Goal: Task Accomplishment & Management: Manage account settings

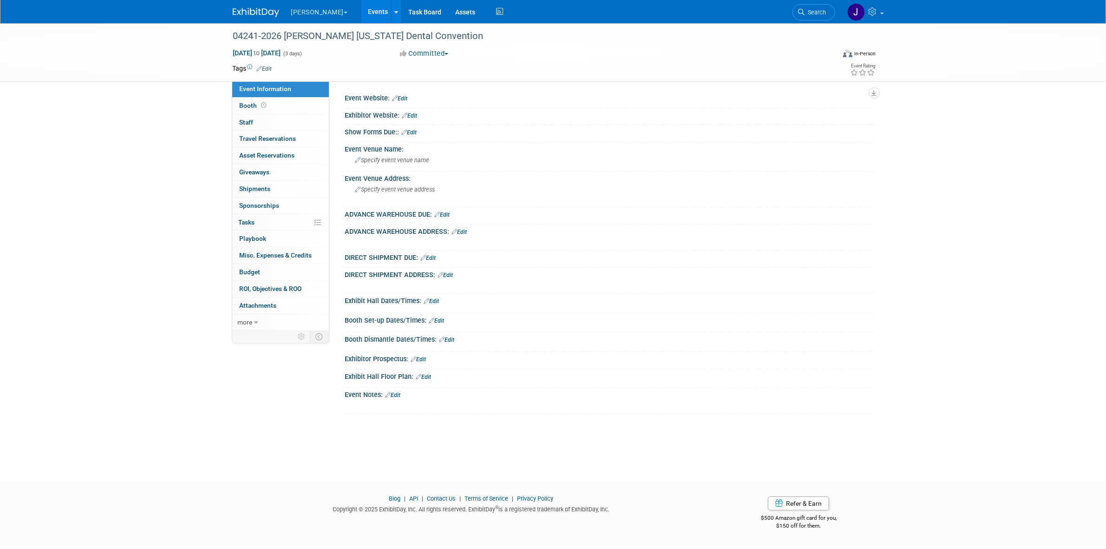
click at [317, 3] on button "[PERSON_NAME]" at bounding box center [324, 10] width 69 height 20
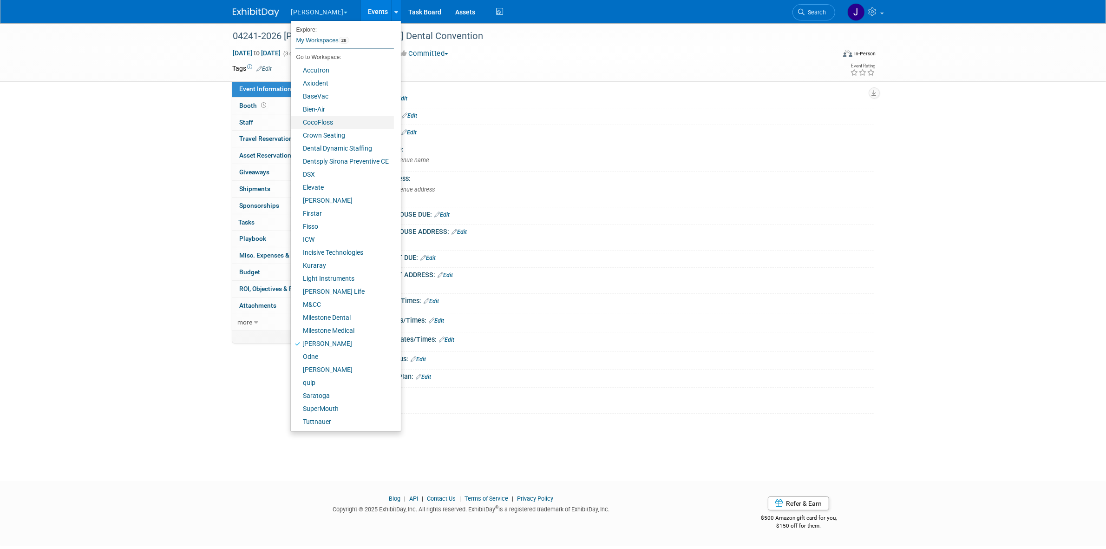
click at [324, 120] on link "CocoFloss" at bounding box center [342, 122] width 103 height 13
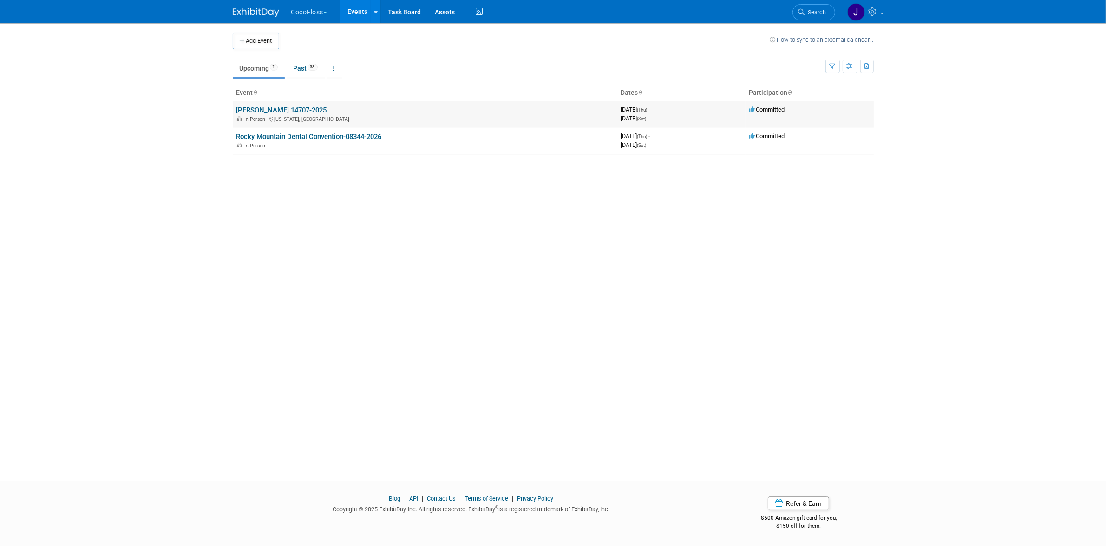
click at [287, 113] on link "ADA SmileCon 14707-2025" at bounding box center [281, 110] width 91 height 8
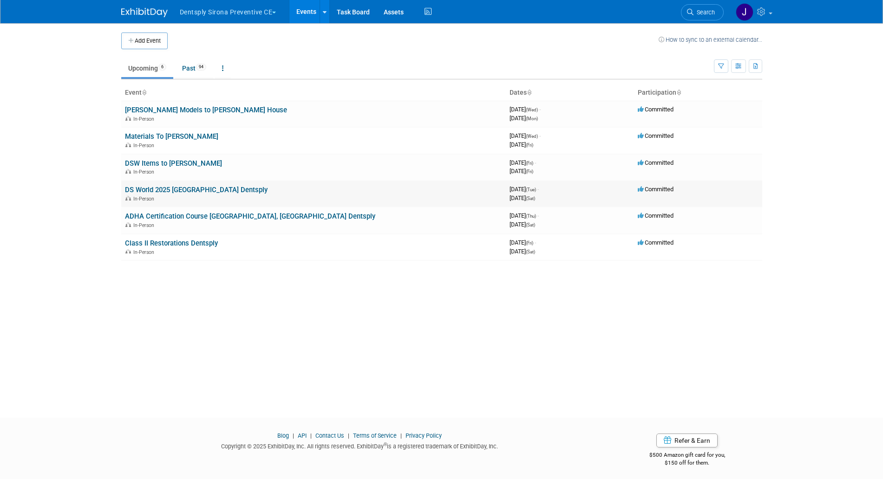
click at [156, 194] on link "DS World 2025 [GEOGRAPHIC_DATA] Dentsply" at bounding box center [196, 190] width 143 height 8
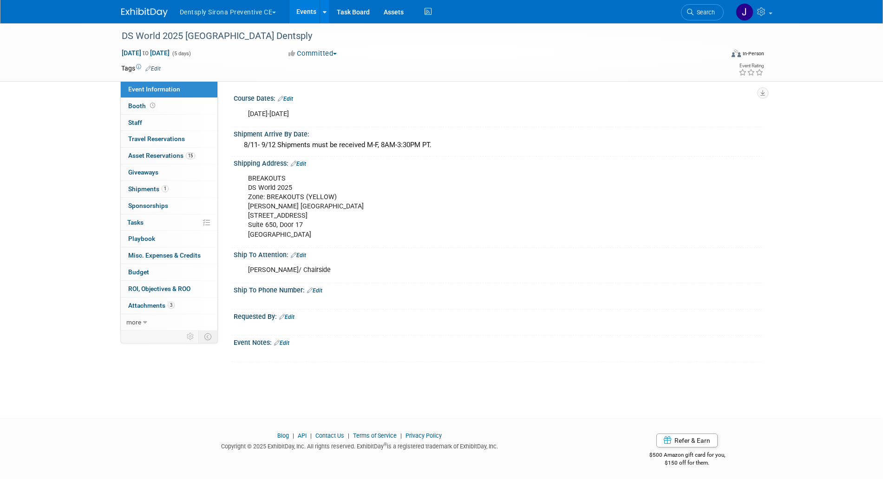
click at [549, 195] on div "BREAKOUTS DS World 2025 Zone: BREAKOUTS (YELLOW) [PERSON_NAME][GEOGRAPHIC_DATA]…" at bounding box center [451, 207] width 418 height 75
click at [158, 186] on span "Shipments 1" at bounding box center [148, 188] width 40 height 7
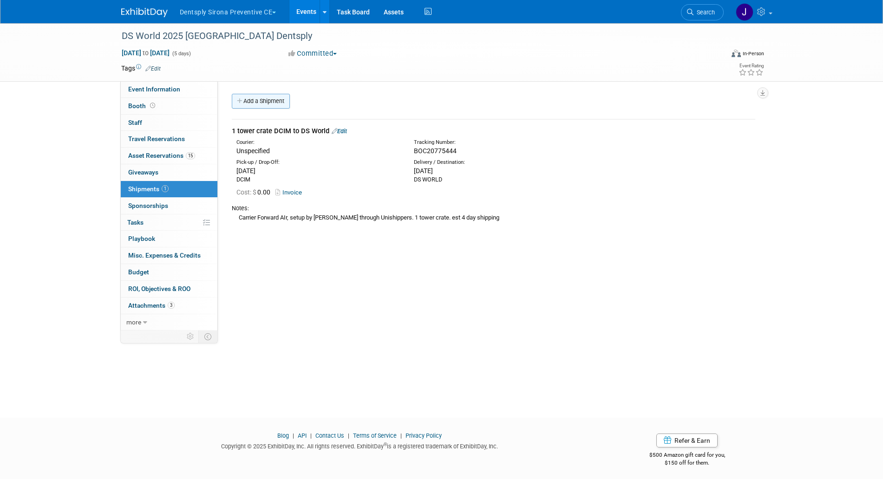
click at [262, 99] on link "Add a Shipment" at bounding box center [261, 101] width 58 height 15
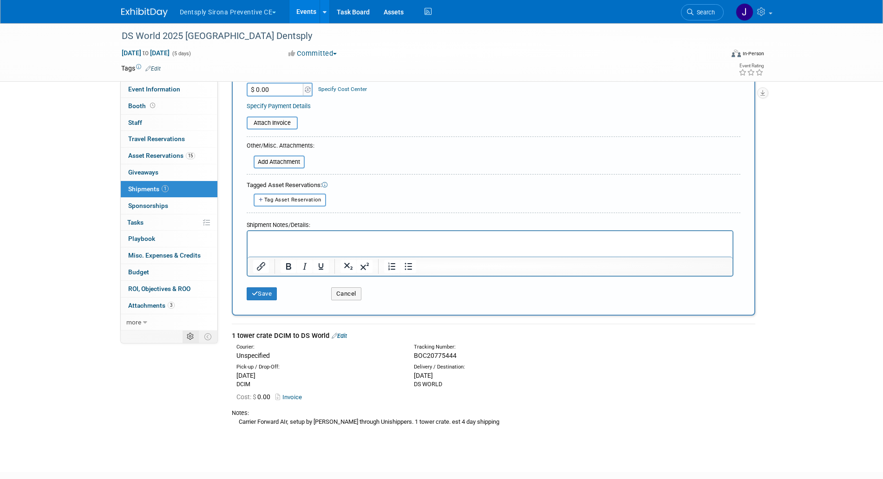
scroll to position [261, 0]
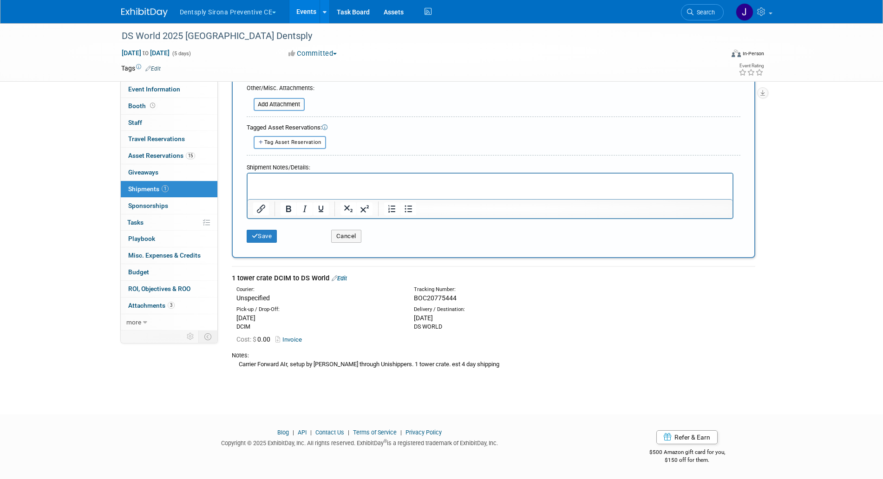
click at [300, 342] on link "Invoice" at bounding box center [290, 339] width 30 height 7
click at [289, 177] on p "Rich Text Area. Press ALT-0 for help." at bounding box center [490, 181] width 474 height 9
click at [283, 182] on p "57x32x40 tower crate" at bounding box center [490, 181] width 474 height 9
click at [339, 183] on p "57x32x40 tower crate" at bounding box center [490, 181] width 474 height 9
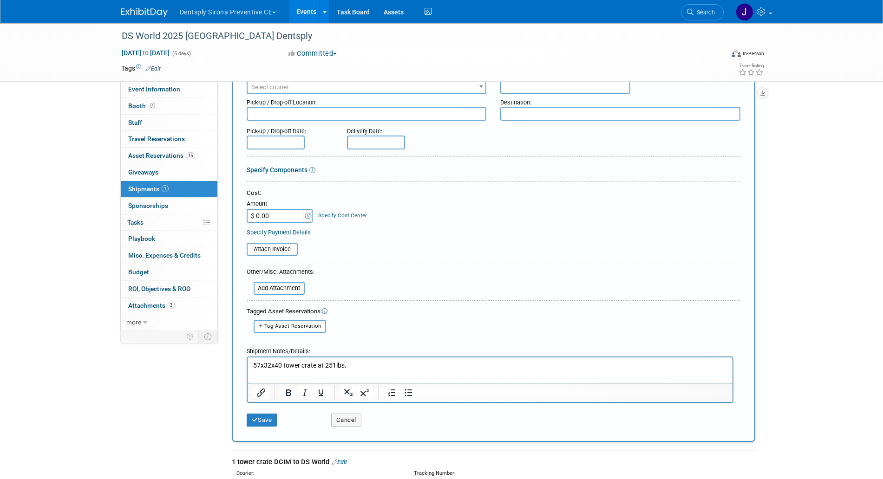
scroll to position [0, 0]
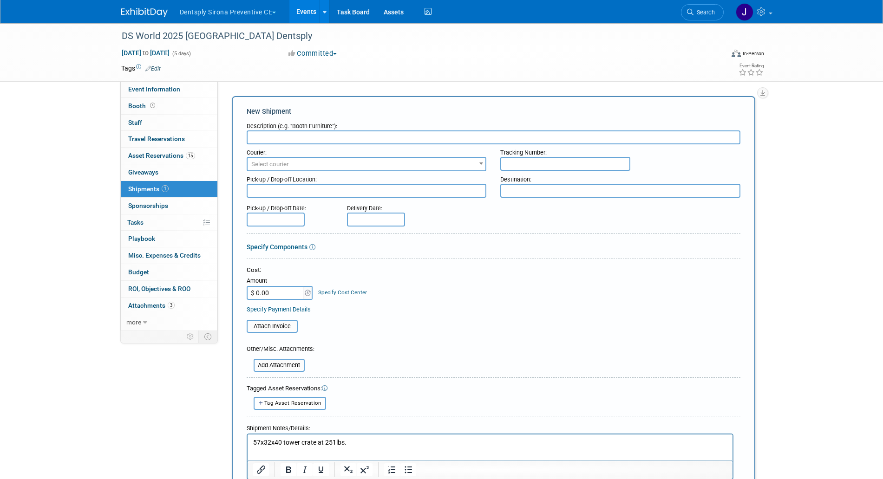
click at [313, 142] on input "text" at bounding box center [494, 138] width 494 height 14
click at [328, 137] on input "DS World to ADHA 1 towerc crate" at bounding box center [494, 138] width 494 height 14
click at [330, 138] on input "DS World to ADHA 1 towerc crate" at bounding box center [494, 138] width 494 height 14
type input "DS World to ADHA 1 tower crate"
click at [363, 442] on p "57x32x40 tower crate at 251lbs." at bounding box center [490, 442] width 474 height 9
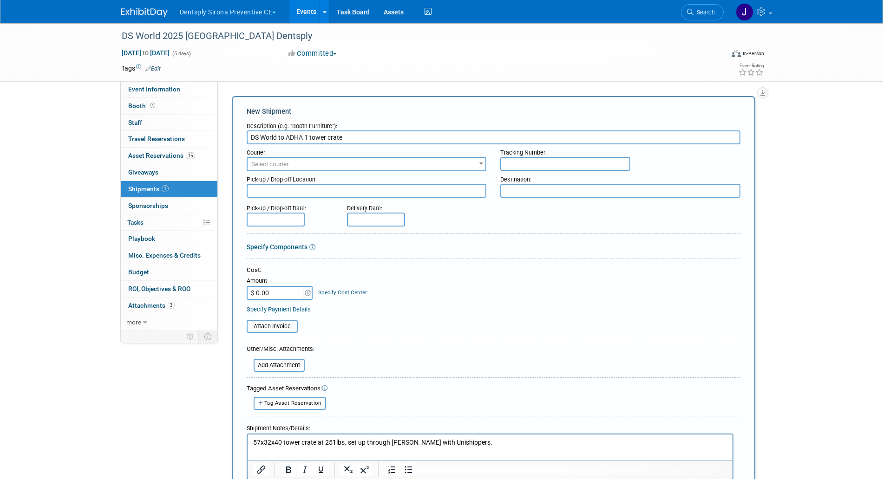
click at [435, 441] on p "57x32x40 tower crate at 251lbs. set up through Abby Pinkmane with Unishippers." at bounding box center [490, 442] width 474 height 9
click at [344, 189] on textarea at bounding box center [367, 191] width 240 height 14
type textarea "DS World"
type textarea "ADHA"
click at [270, 223] on input "text" at bounding box center [276, 220] width 58 height 14
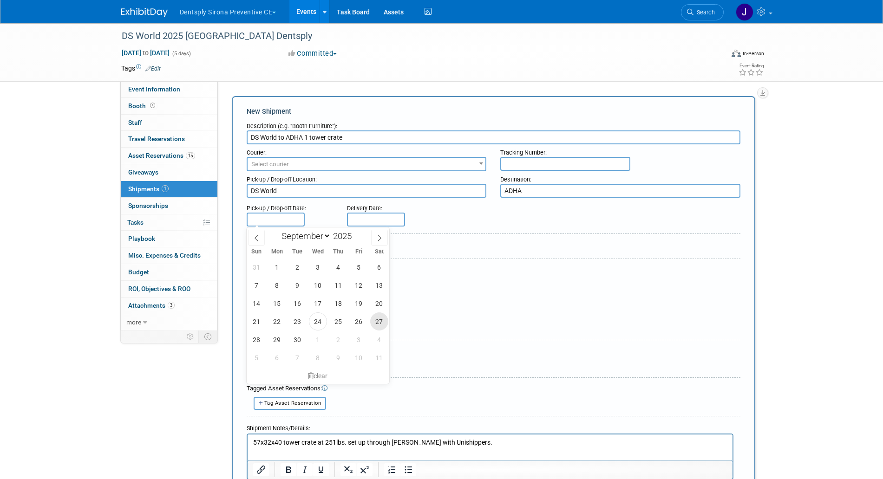
click at [377, 322] on span "27" at bounding box center [379, 322] width 18 height 18
type input "[DATE]"
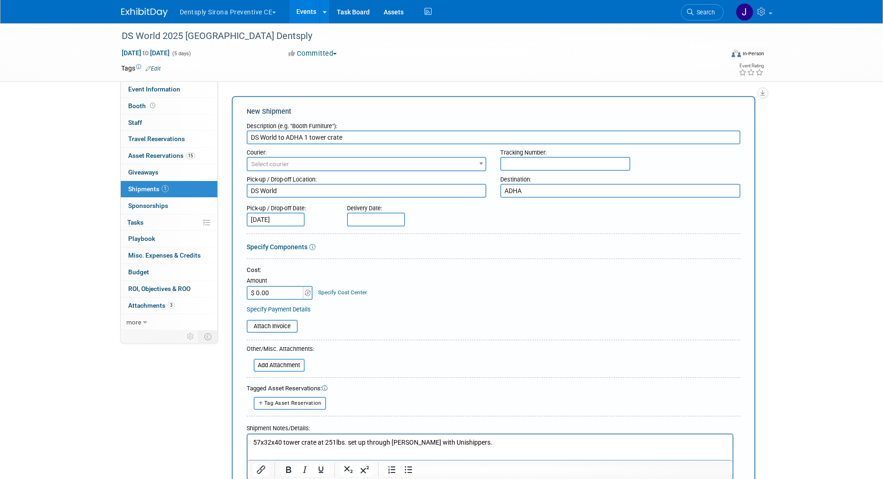
click at [351, 216] on input "text" at bounding box center [376, 220] width 58 height 14
click at [419, 336] on span "1" at bounding box center [418, 340] width 18 height 18
type input "Oct 1, 2025"
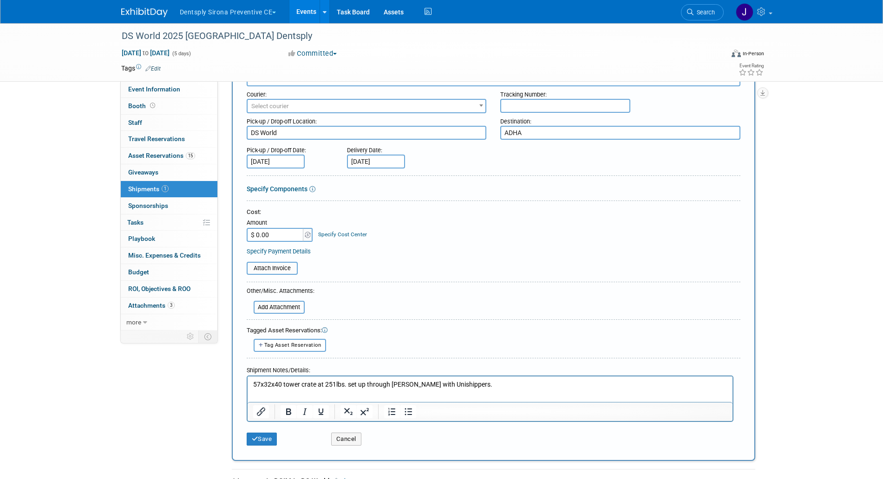
click at [499, 382] on p "57x32x40 tower crate at 251lbs. set up through Abby Pinkman with Unishippers." at bounding box center [490, 384] width 474 height 9
click at [284, 137] on textarea "DS World" at bounding box center [367, 133] width 240 height 14
paste textarea "Park MGM Casino"
type textarea "DS World (Park MGM Casino)"
click at [260, 440] on button "Save" at bounding box center [262, 439] width 31 height 13
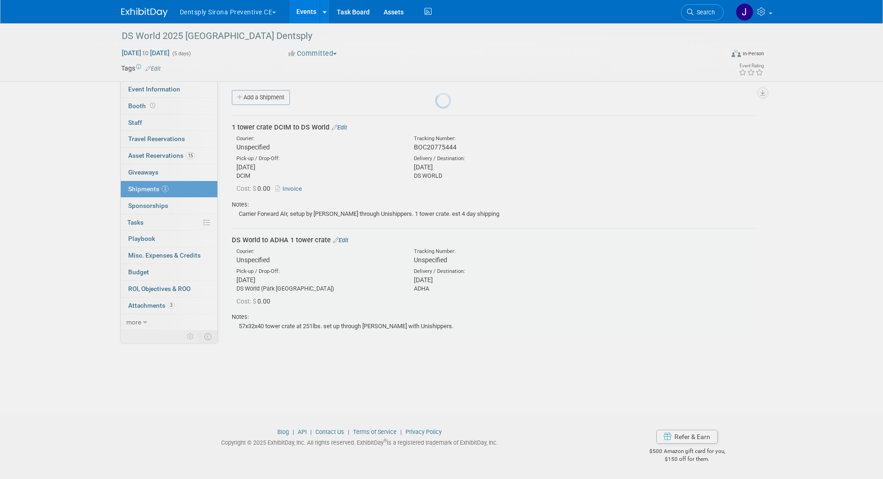
scroll to position [4, 0]
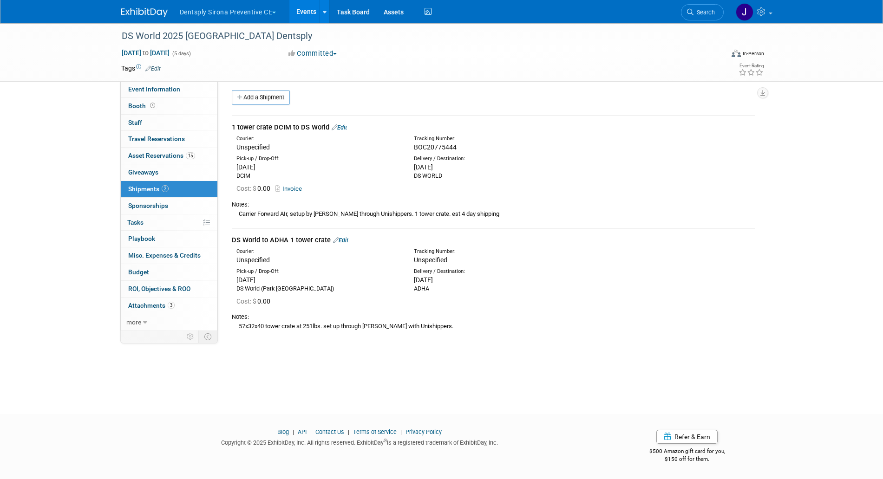
click at [344, 239] on link "Edit" at bounding box center [340, 240] width 15 height 7
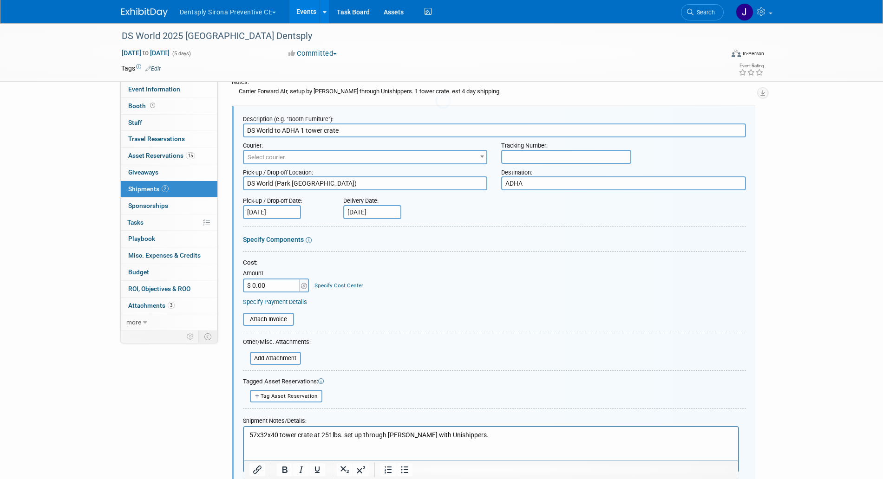
scroll to position [0, 0]
click at [524, 436] on p "57x32x40 tower crate at 251lbs. set up through Abby Pinkman with Unishippers." at bounding box center [491, 435] width 484 height 9
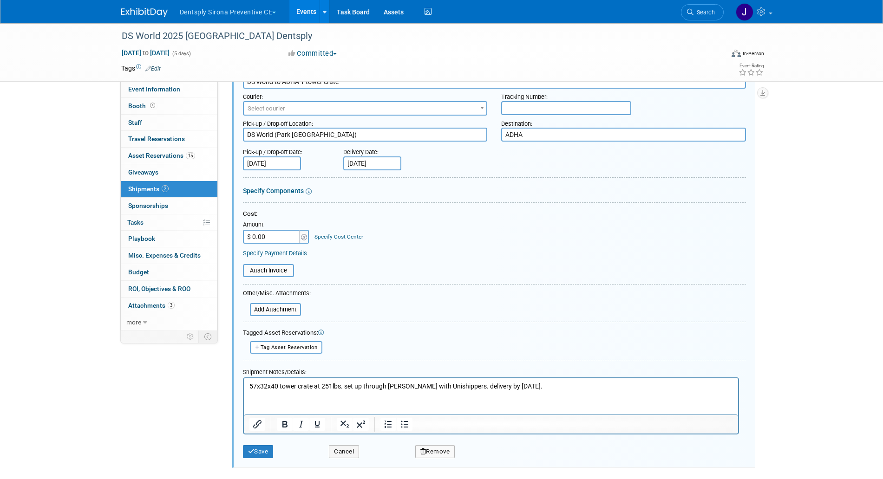
scroll to position [242, 0]
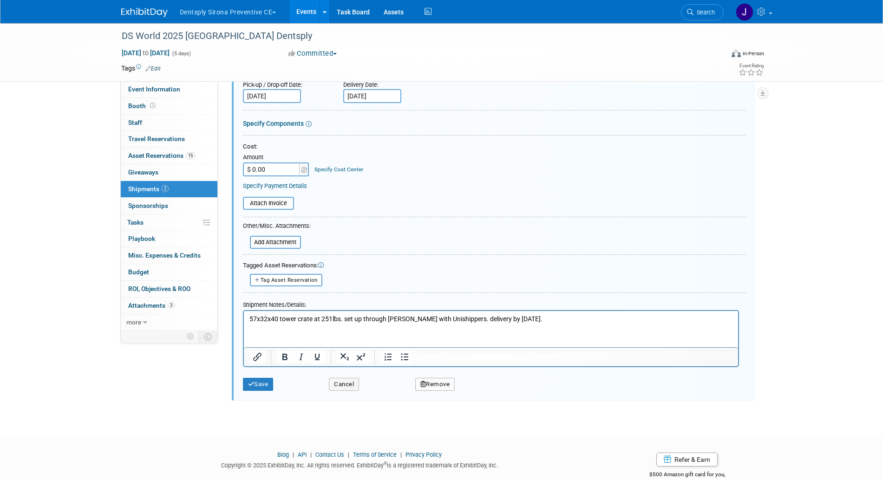
drag, startPoint x: 496, startPoint y: 696, endPoint x: 540, endPoint y: 332, distance: 366.8
click at [540, 324] on html "57x32x40 tower crate at 251lbs. set up through Abby Pinkman with Unishippers. d…" at bounding box center [490, 317] width 494 height 13
click at [557, 323] on html "57x32x40 tower crate at 251lbs. set up through Abby Pinkman with Unishippers. d…" at bounding box center [490, 317] width 494 height 13
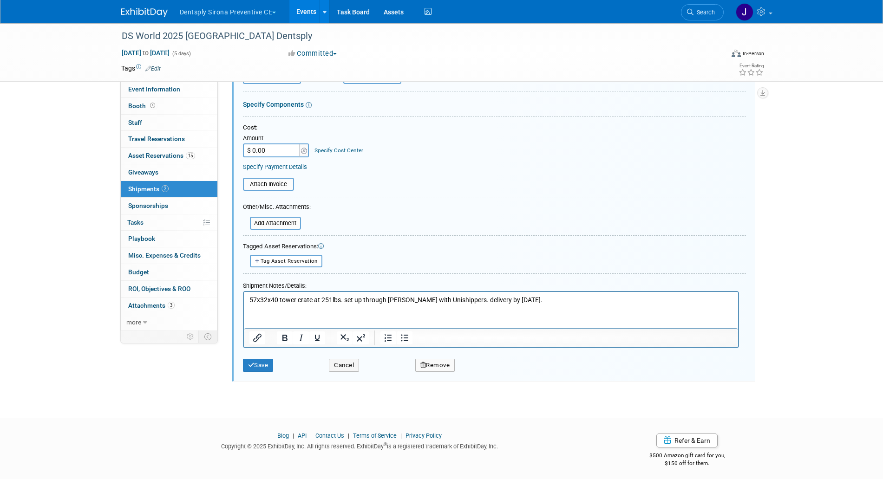
scroll to position [265, 0]
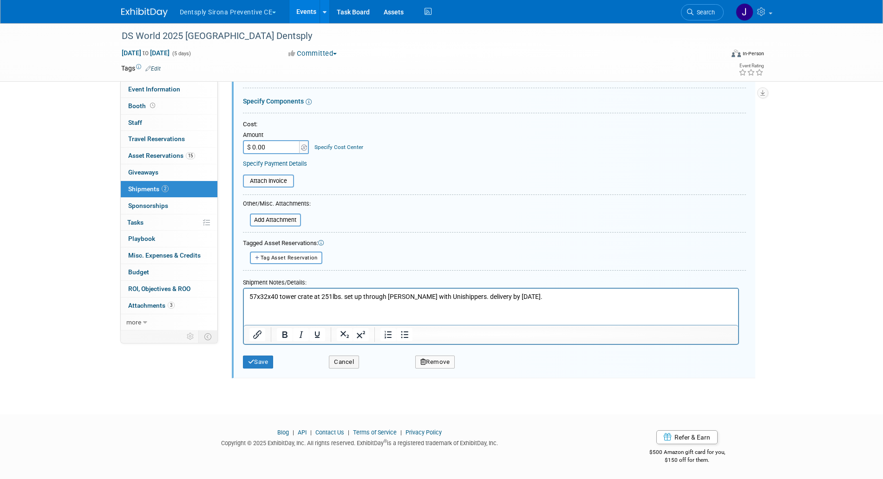
click at [480, 297] on p "57x32x40 tower crate at 251lbs. set up through Abby Pinkman with Unishippers. d…" at bounding box center [491, 297] width 484 height 9
drag, startPoint x: 572, startPoint y: 295, endPoint x: 546, endPoint y: 296, distance: 26.5
click at [546, 296] on p "57x32x40 tower crate at 251lbs. set up through Abby Pinkman with Unishippers. P…" at bounding box center [491, 297] width 484 height 9
drag, startPoint x: 542, startPoint y: 298, endPoint x: 576, endPoint y: 297, distance: 33.9
click at [576, 297] on p "57x32x40 tower crate at 251lbs. set up through Abby Pinkman with Unishippers. P…" at bounding box center [491, 297] width 484 height 9
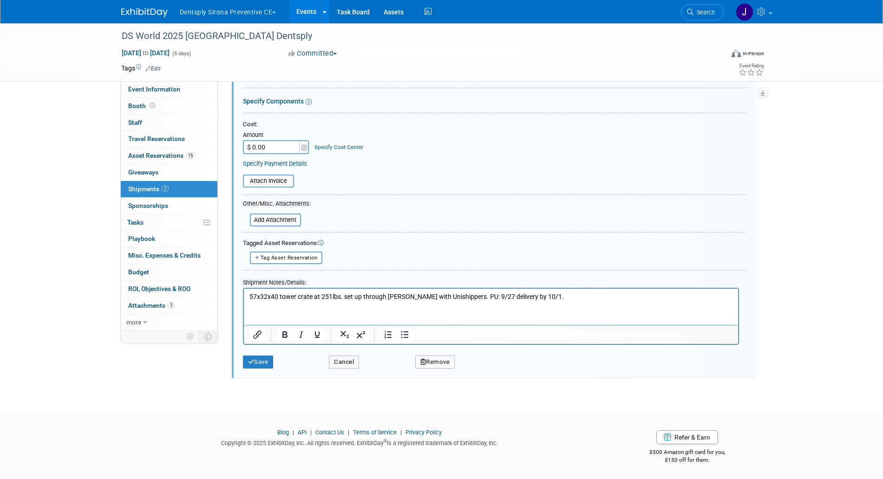
click at [538, 297] on p "57x32x40 tower crate at 251lbs. set up through Abby Pinkman with Unishippers. P…" at bounding box center [491, 297] width 484 height 9
drag, startPoint x: 537, startPoint y: 296, endPoint x: 528, endPoint y: 296, distance: 8.8
click at [528, 296] on p "57x32x40 tower crate at 251lbs. set up through Abby Pinkman with Unishippers. P…" at bounding box center [491, 297] width 484 height 9
click at [492, 296] on p "57x32x40 tower crate at 251lbs. set up through Abby Pinkman with Unishippers. P…" at bounding box center [491, 297] width 484 height 9
click at [488, 302] on html "57x32x40 tower crate at 251lbs. set up through Abby Pinkman with Unishippers. P…" at bounding box center [490, 295] width 494 height 13
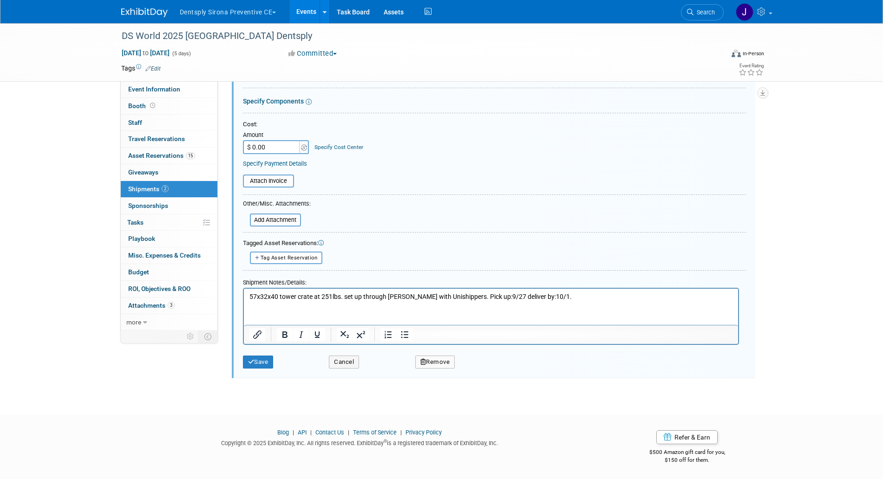
click at [507, 297] on p "57x32x40 tower crate at 251lbs. set up through Abby Pinkman with Unishippers. P…" at bounding box center [491, 297] width 484 height 9
click at [503, 300] on p "57x32x40 tower crate at 251lbs. set up through Abby Pinkman with Unishippers. P…" at bounding box center [491, 297] width 484 height 9
click at [550, 298] on p "57x32x40 tower crate at 251lbs. set up through Abby Pinkman with Unishippers. P…" at bounding box center [491, 297] width 484 height 9
click at [519, 300] on p "57x32x40 tower crate at 251lbs. set up through Abby Pinkman with Unishippers. P…" at bounding box center [491, 297] width 484 height 9
click at [274, 359] on button "Save" at bounding box center [258, 362] width 31 height 13
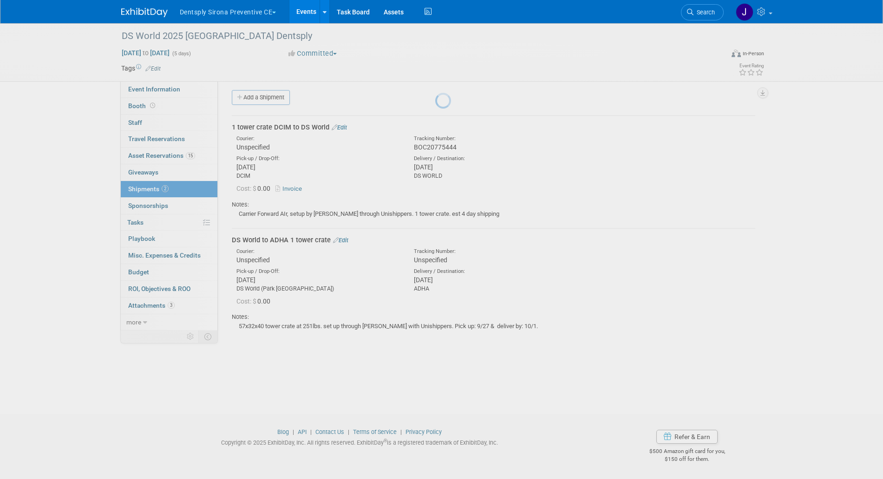
scroll to position [4, 0]
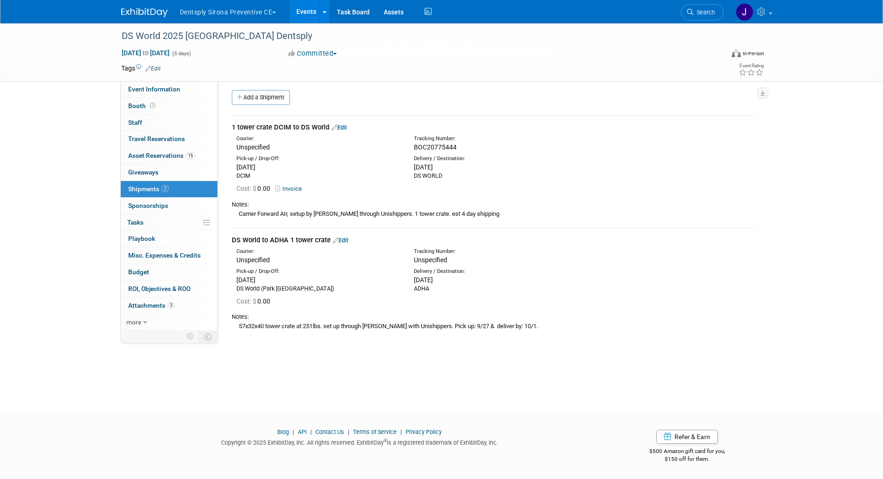
click at [254, 239] on div "DS World to ADHA 1 tower crate Edit" at bounding box center [493, 240] width 523 height 10
copy div "DS World to ADHA 1 tower crate"
click at [267, 324] on div "57x32x40 tower crate at 251lbs. set up through Abby Pinkman with Unishippers. P…" at bounding box center [493, 326] width 523 height 10
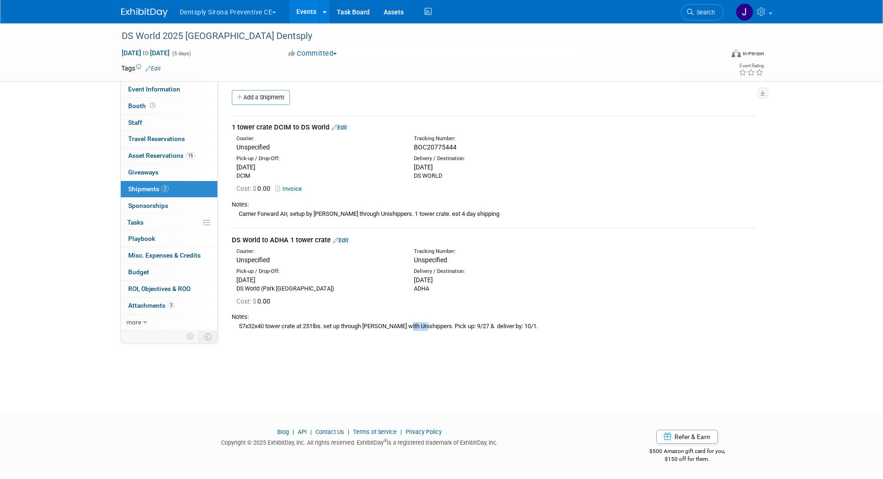
click at [267, 324] on div "57x32x40 tower crate at 251lbs. set up through Abby Pinkman with Unishippers. P…" at bounding box center [493, 326] width 523 height 10
copy div "57x32x40 tower crate at 251lbs. set up through Abby Pinkman with Unishippers. P…"
click at [426, 290] on div "ADHA" at bounding box center [495, 289] width 163 height 8
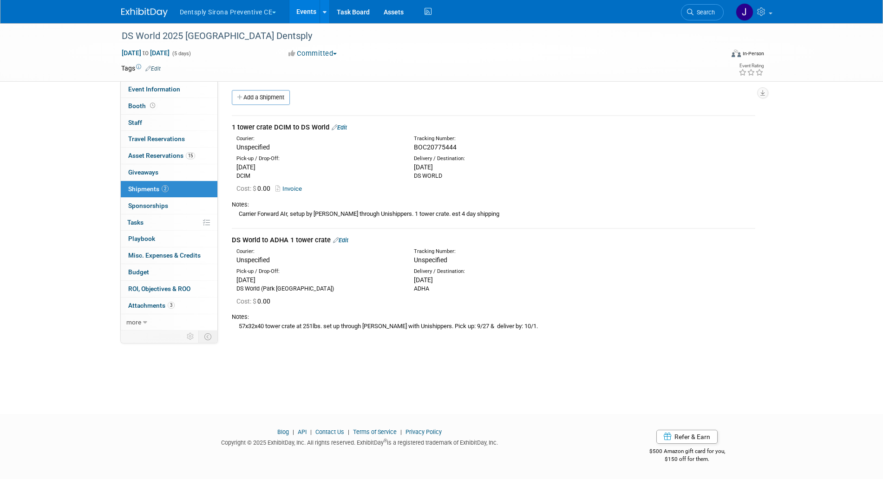
click at [426, 290] on div "ADHA" at bounding box center [495, 289] width 163 height 8
copy div "ADHA"
drag, startPoint x: 253, startPoint y: 294, endPoint x: 254, endPoint y: 289, distance: 5.2
click at [253, 294] on div "Cost: $ 0.00" at bounding box center [493, 300] width 537 height 15
click at [254, 289] on div "DS World (Park MGM Casino)" at bounding box center [317, 289] width 163 height 8
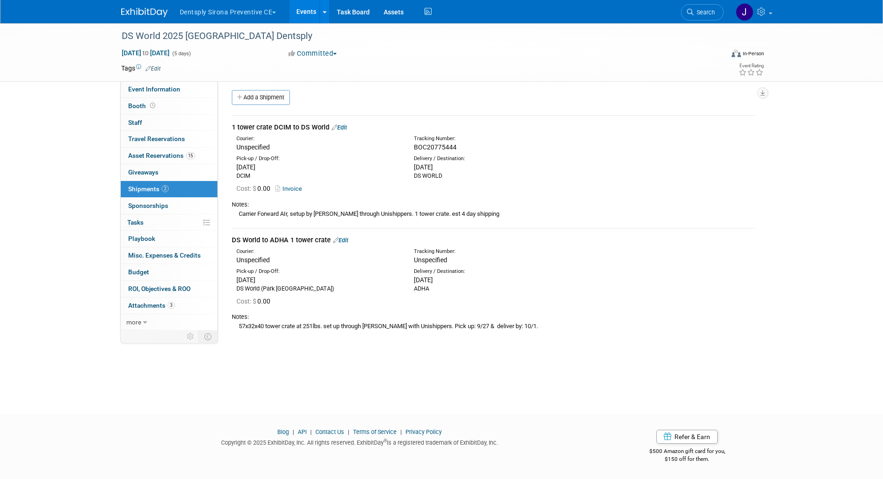
click at [254, 289] on div "DS World (Park MGM Casino)" at bounding box center [317, 289] width 163 height 8
copy div "DS World (Park MGM Casino)"
click at [204, 7] on button "Dentsply Sirona Preventive CE" at bounding box center [233, 10] width 109 height 20
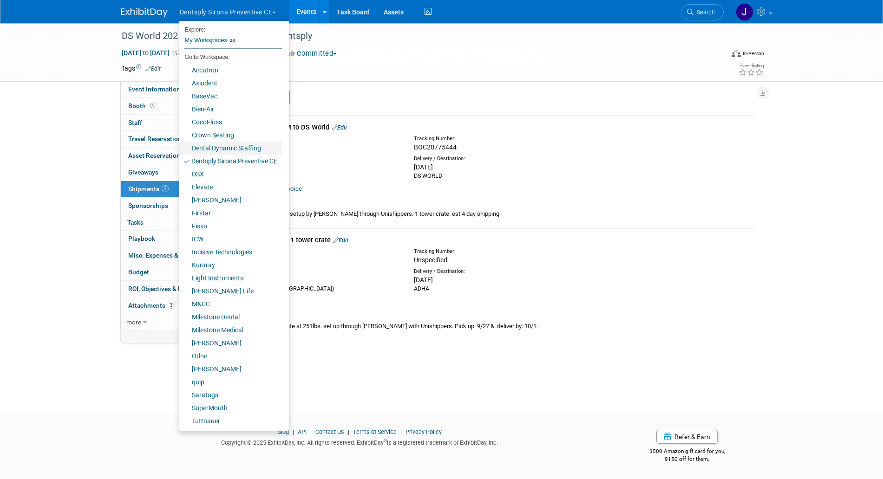
click at [226, 146] on link "Dental Dynamic Staffing" at bounding box center [230, 148] width 103 height 13
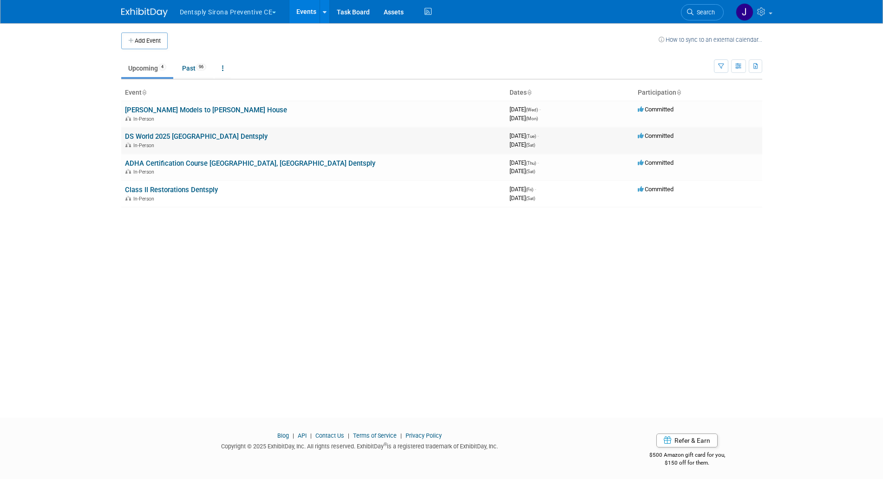
click at [192, 140] on link "DS World 2025 [GEOGRAPHIC_DATA] Dentsply" at bounding box center [196, 136] width 143 height 8
click at [196, 168] on div "In-Person" at bounding box center [313, 171] width 377 height 7
click at [201, 161] on link "ADHA Certification Course Las Vegas, NV Dentsply" at bounding box center [250, 163] width 250 height 8
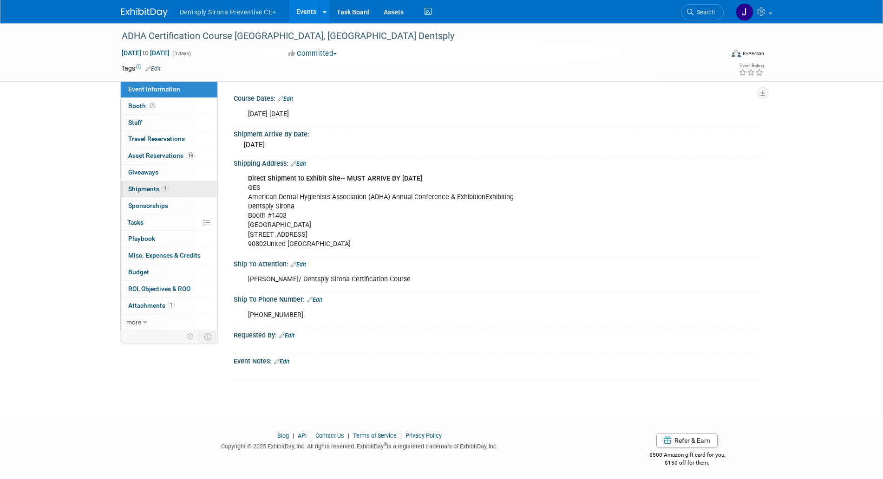
click at [171, 190] on link "1 Shipments 1" at bounding box center [169, 189] width 97 height 16
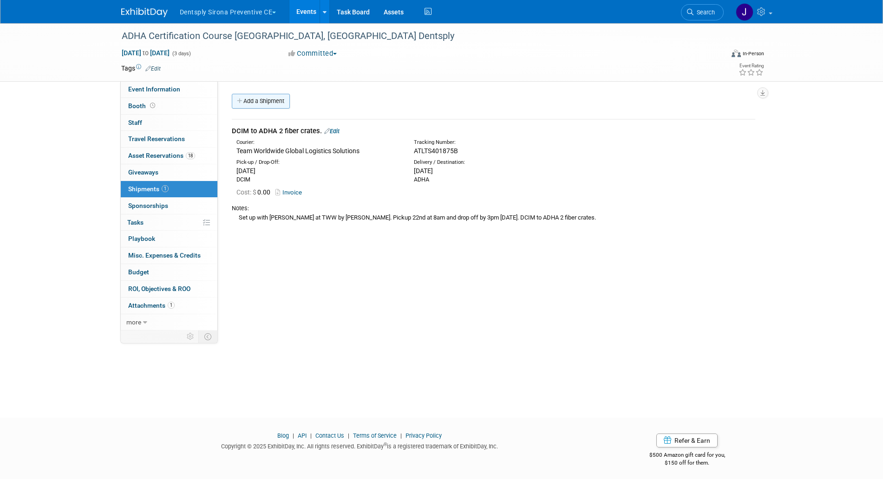
click at [280, 94] on link "Add a Shipment" at bounding box center [261, 101] width 58 height 15
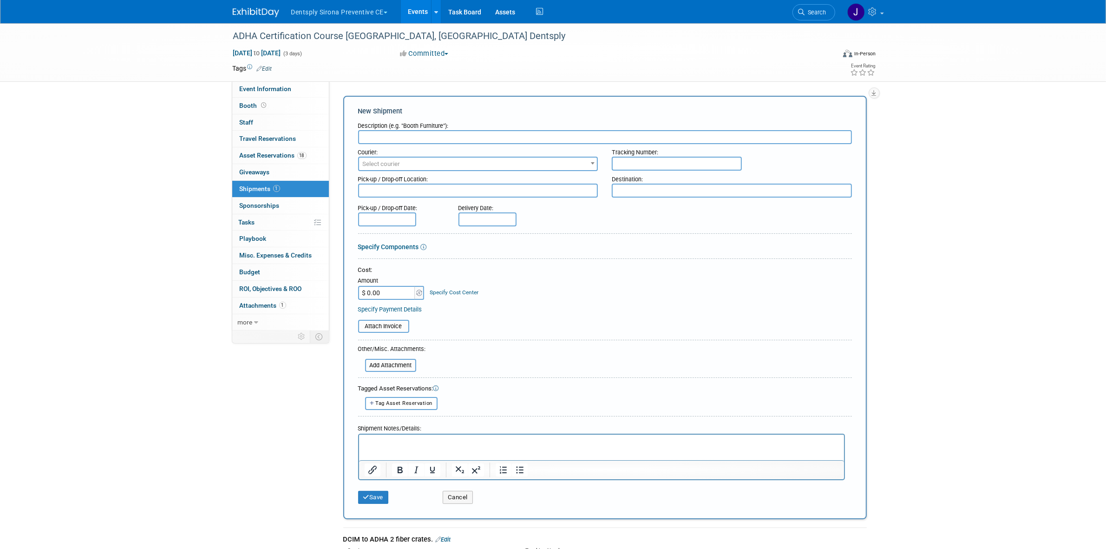
click at [496, 144] on div "Courier:" at bounding box center [478, 150] width 240 height 13
click at [501, 138] on input "text" at bounding box center [605, 137] width 494 height 14
paste input "DS World to ADHA 1 tower crate"
type input "DS World to ADHA 1 tower crate"
click at [526, 442] on p "Rich Text Area. Press ALT-0 for help." at bounding box center [601, 442] width 474 height 9
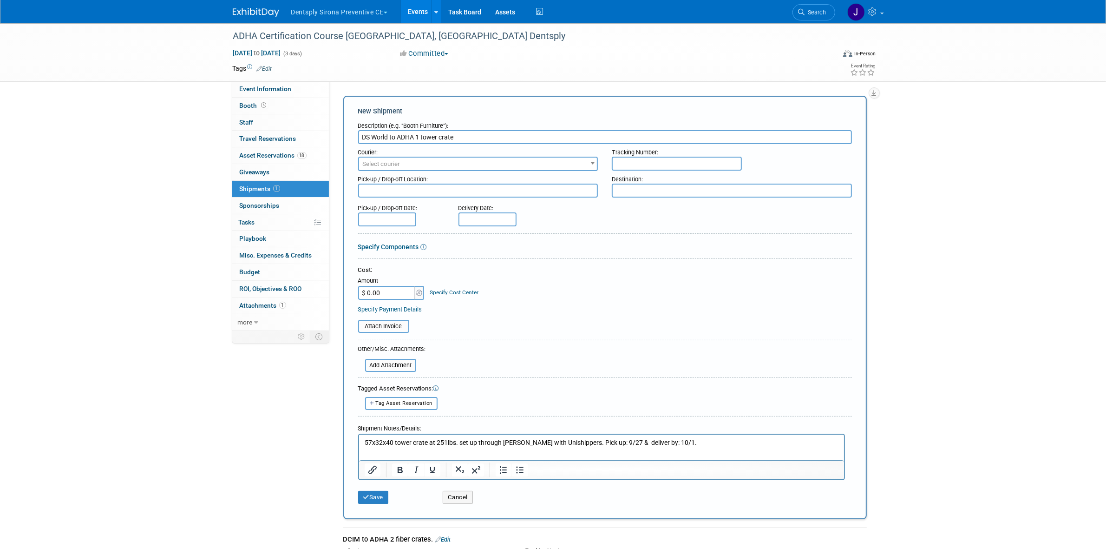
click at [458, 186] on textarea at bounding box center [478, 190] width 240 height 14
click at [523, 161] on span "Select courier" at bounding box center [478, 163] width 238 height 13
click at [706, 190] on textarea at bounding box center [732, 190] width 240 height 14
paste textarea "ADHA"
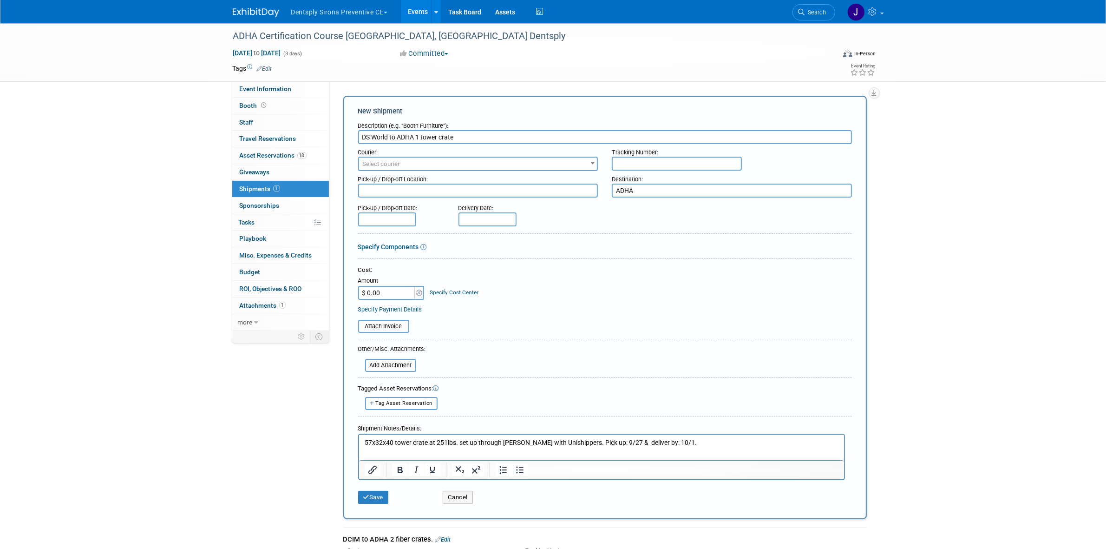
type textarea "ADHA"
click at [467, 191] on textarea at bounding box center [478, 190] width 240 height 14
paste textarea "DS World (Park MGM Casino)"
type textarea "DS World (Park MGM Casino)"
click at [392, 217] on input "text" at bounding box center [387, 219] width 58 height 14
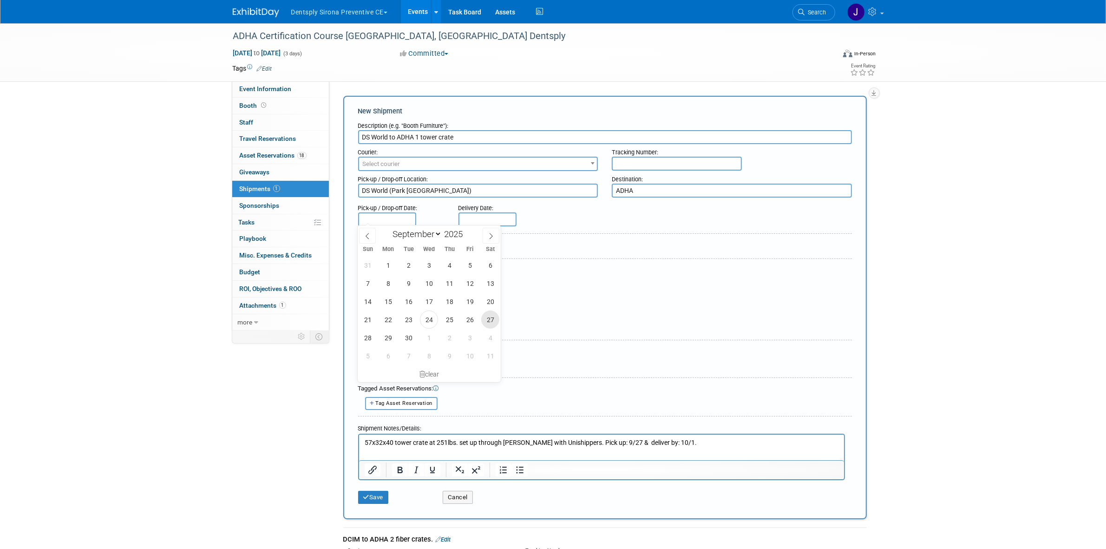
click at [495, 314] on span "27" at bounding box center [490, 319] width 18 height 18
type input "[DATE]"
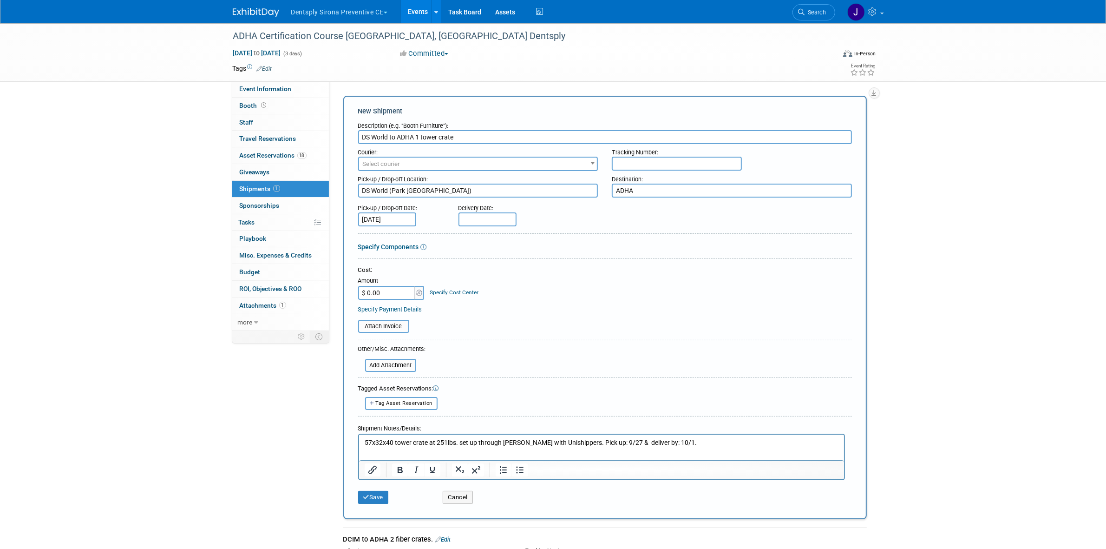
click at [496, 214] on input "text" at bounding box center [487, 219] width 58 height 14
click at [523, 333] on span "1" at bounding box center [529, 337] width 18 height 18
type input "Oct 1, 2025"
click at [381, 479] on button "Save" at bounding box center [373, 496] width 31 height 13
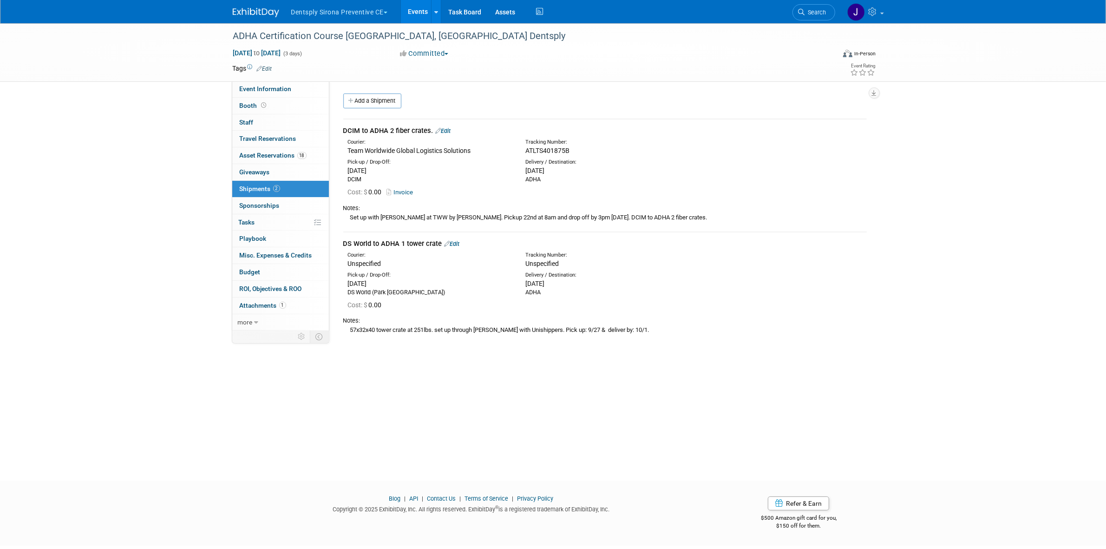
click at [411, 6] on link "Events" at bounding box center [418, 11] width 34 height 23
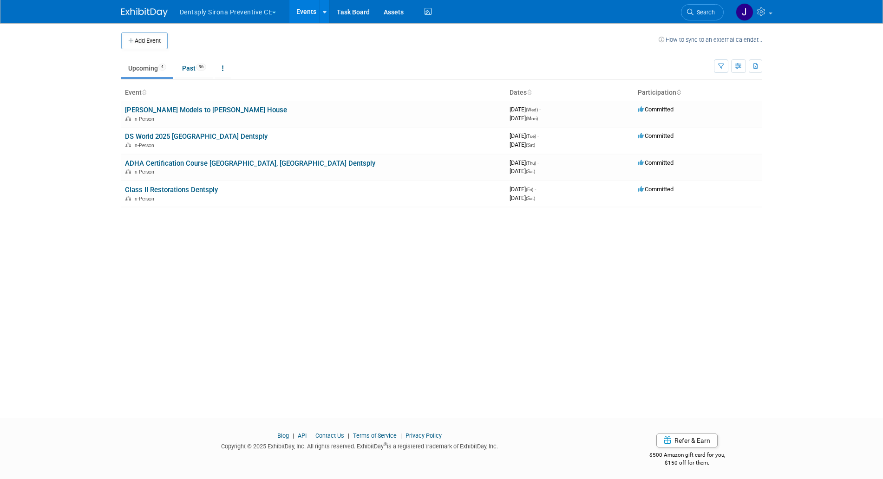
click at [216, 15] on button "Dentsply Sirona Preventive CE" at bounding box center [233, 10] width 109 height 20
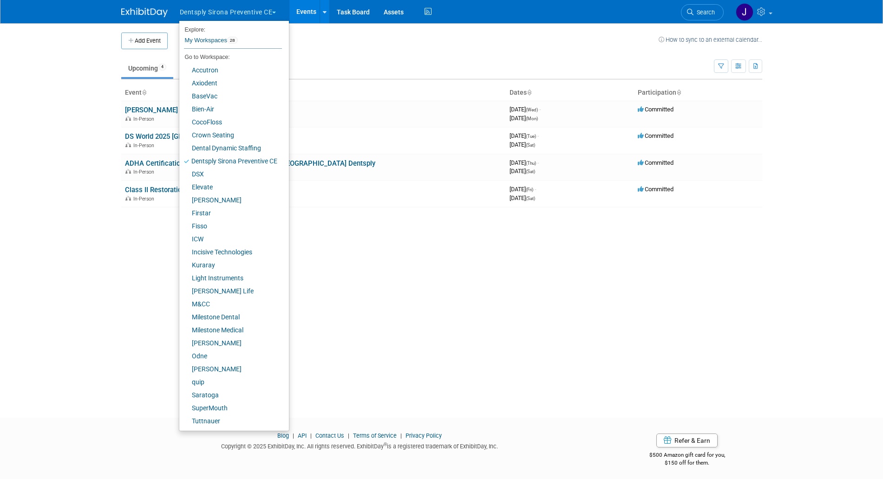
click at [42, 124] on body "Dentsply Sirona Preventive CE Explore: My Workspaces 28 Go to Workspace: Accutr…" at bounding box center [441, 239] width 883 height 479
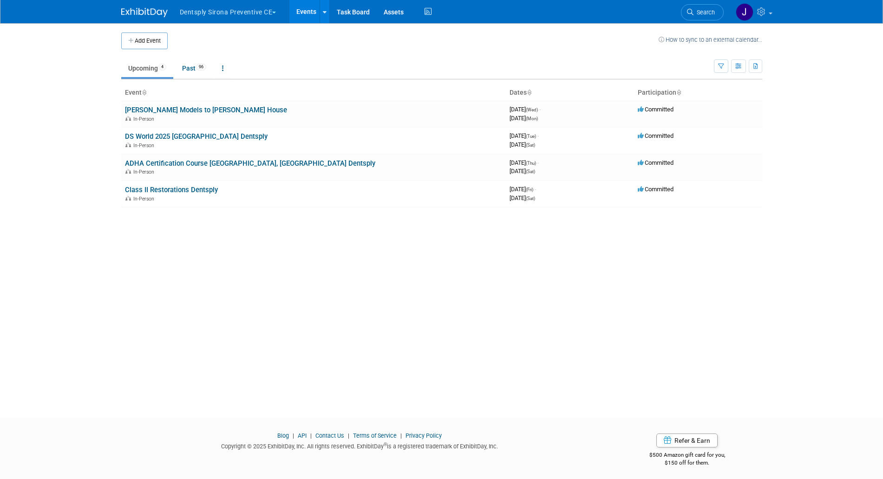
click at [261, 14] on button "Dentsply Sirona Preventive CE" at bounding box center [233, 10] width 109 height 20
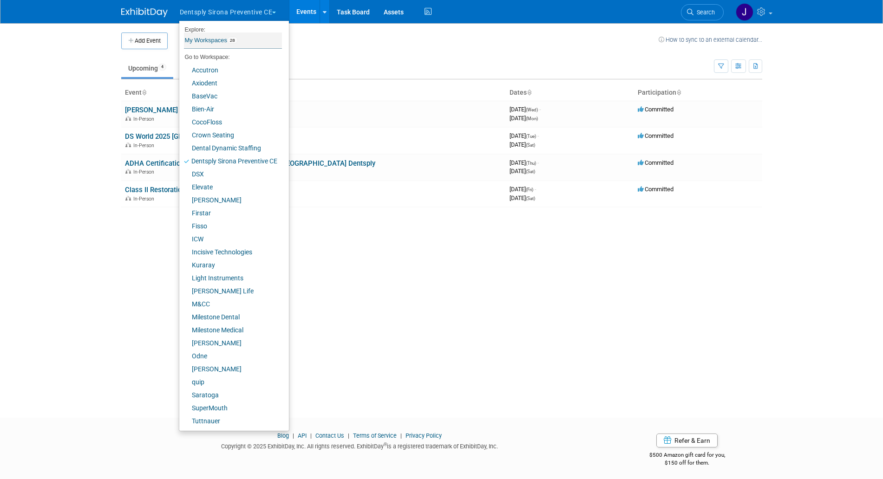
click at [244, 37] on link "My Workspaces 28" at bounding box center [233, 41] width 98 height 16
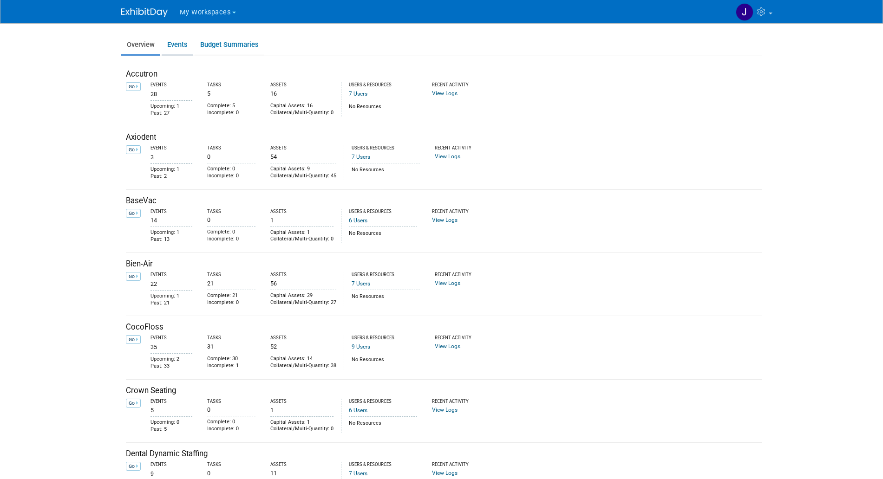
click at [192, 47] on link "Events" at bounding box center [177, 45] width 31 height 18
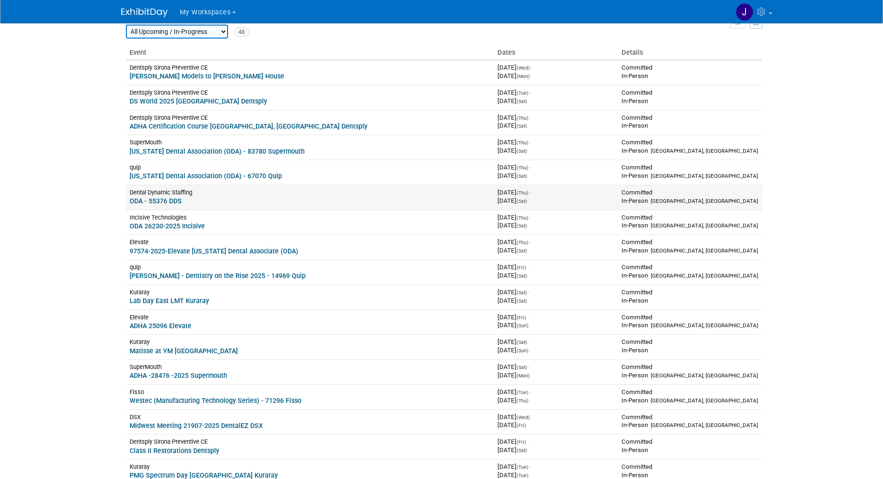
scroll to position [58, 0]
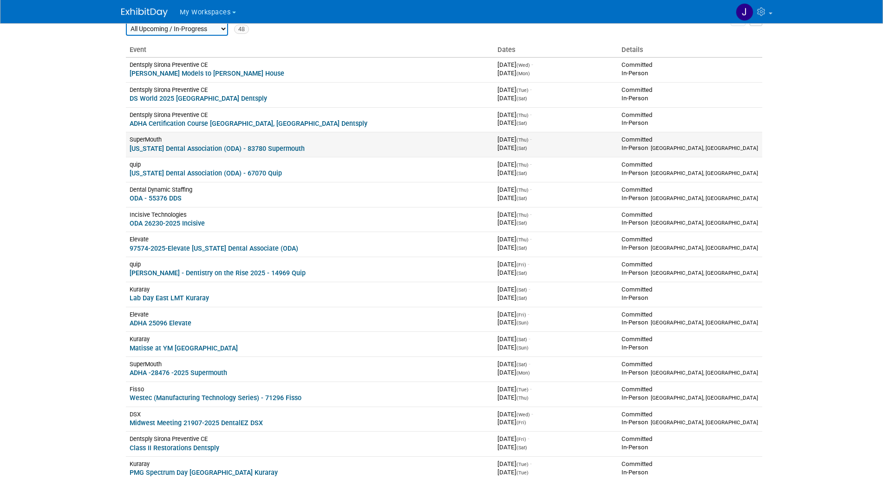
click at [206, 150] on link "[US_STATE] Dental Association (ODA) - 83780 Supermouth" at bounding box center [217, 148] width 175 height 7
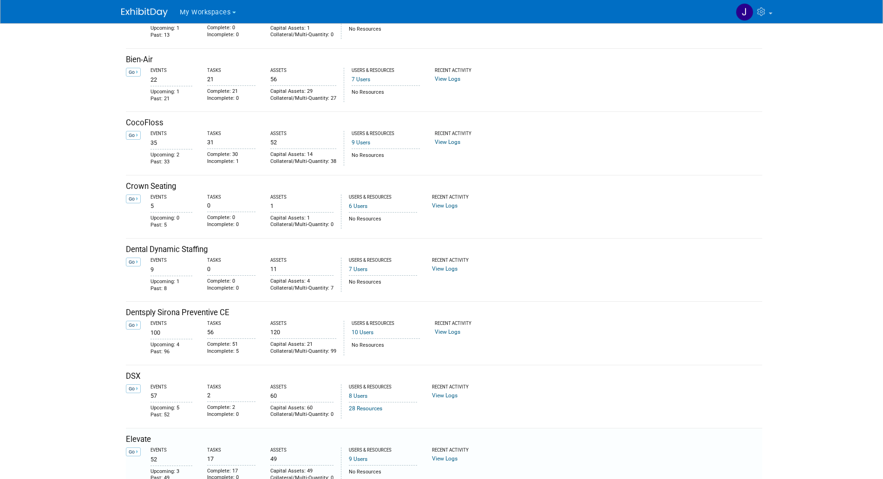
scroll to position [232, 0]
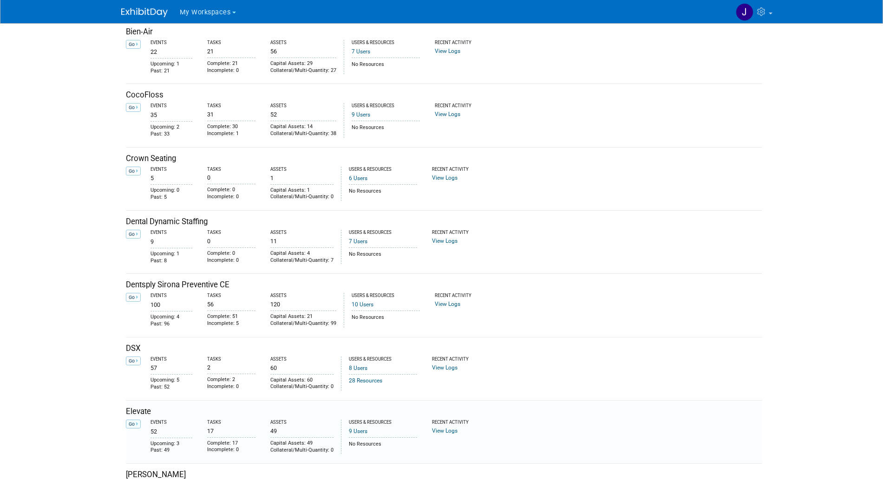
click at [139, 426] on link "Go" at bounding box center [133, 424] width 15 height 9
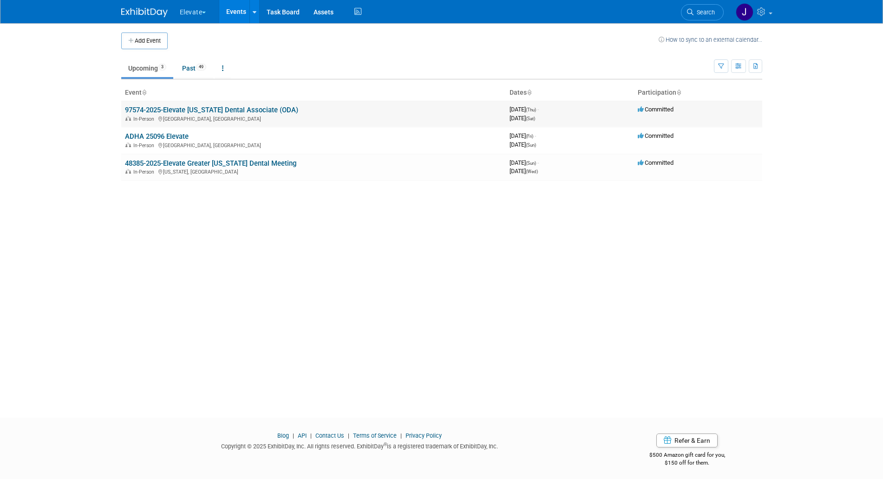
click at [209, 107] on link "97574-2025-Elevate Ohio Dental Associate (ODA)" at bounding box center [211, 110] width 173 height 8
click at [197, 106] on link "97574-2025-Elevate Ohio Dental Associate (ODA)" at bounding box center [211, 110] width 173 height 8
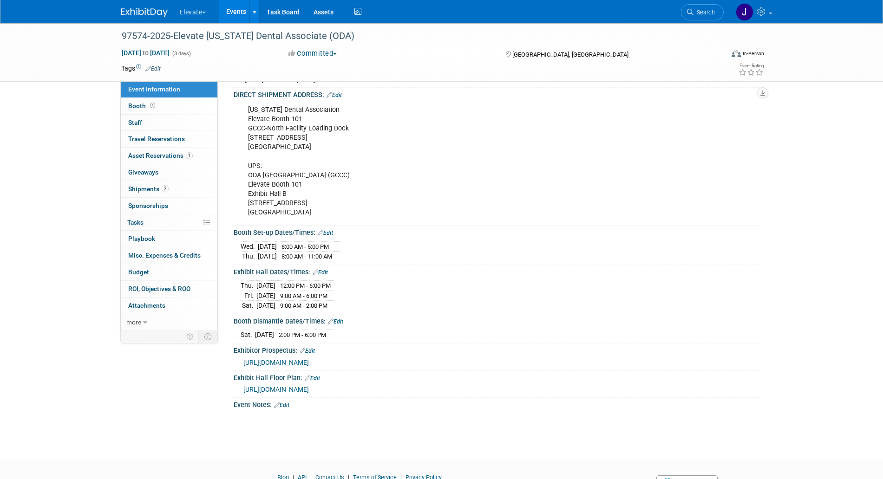
scroll to position [232, 0]
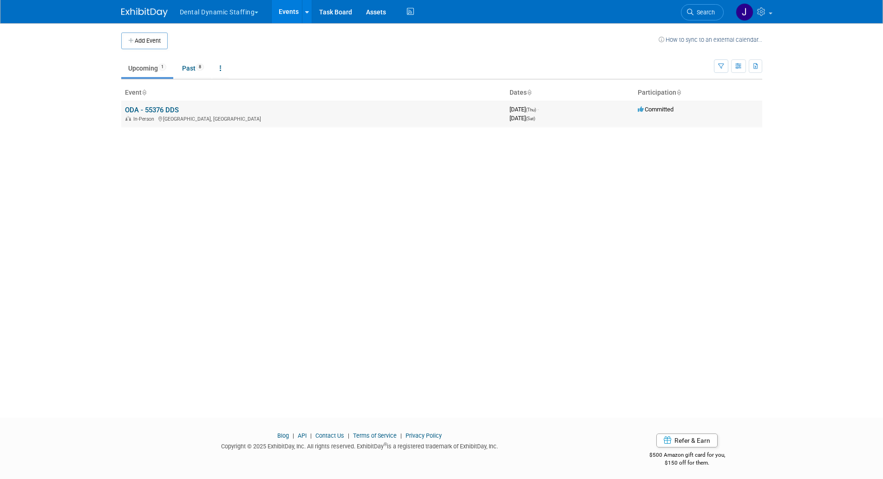
click at [175, 108] on link "ODA - 55376 DDS" at bounding box center [152, 110] width 54 height 8
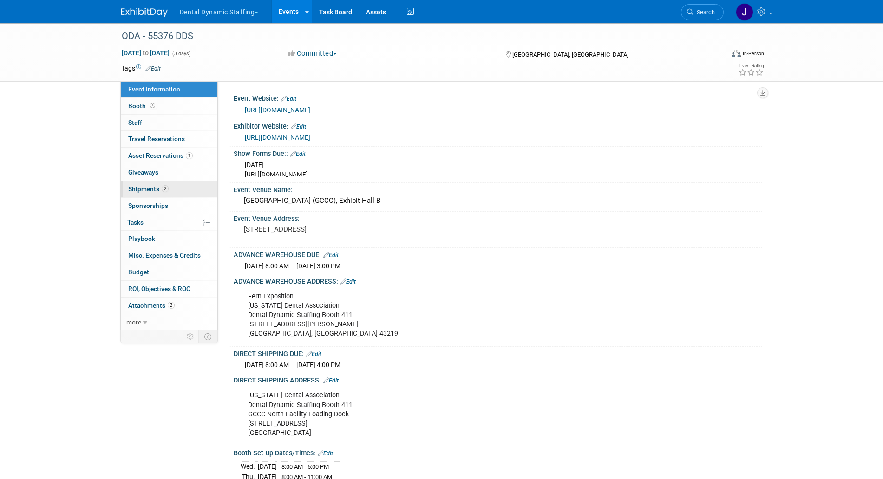
click at [170, 190] on link "2 Shipments 2" at bounding box center [169, 189] width 97 height 16
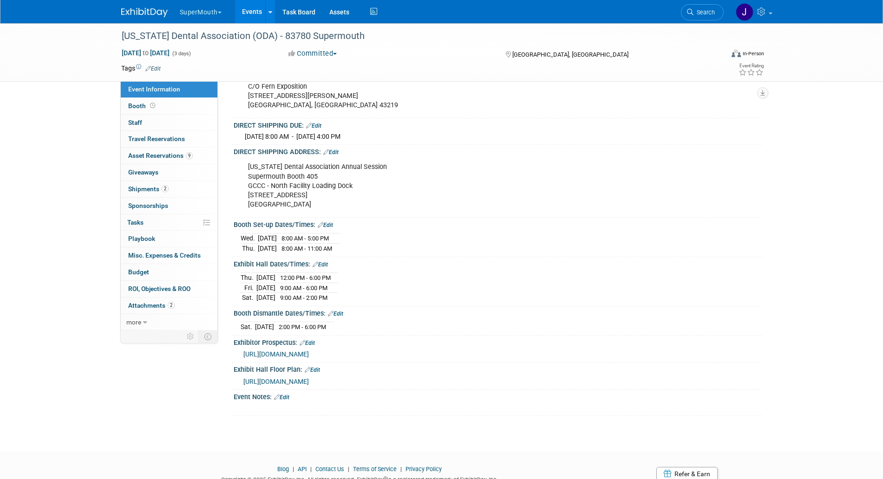
scroll to position [232, 0]
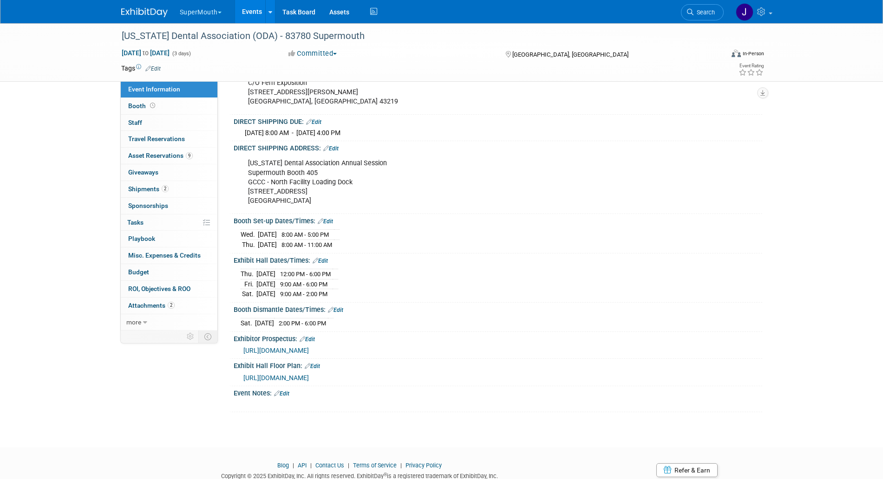
click at [309, 349] on span "https://www.oda.org/wp-content/uploads/25-Exhibitor-Prospectus.pdf" at bounding box center [275, 350] width 65 height 7
drag, startPoint x: 248, startPoint y: 161, endPoint x: 322, endPoint y: 204, distance: 85.6
click at [322, 204] on div "Ohio Dental Association Annual Session Supermouth Booth 405 GCCC - North Facili…" at bounding box center [451, 182] width 418 height 56
copy div "Ohio Dental Association Annual Session Supermouth Booth 405 GCCC - North Facili…"
click at [309, 349] on span "https://www.oda.org/wp-content/uploads/25-Exhibitor-Prospectus.pdf" at bounding box center [275, 350] width 65 height 7
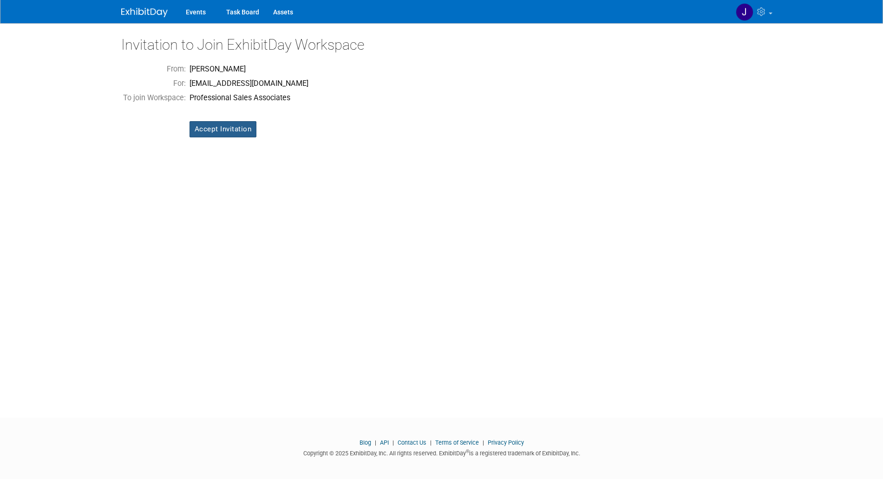
click at [250, 128] on input "Accept Invitation" at bounding box center [223, 129] width 67 height 16
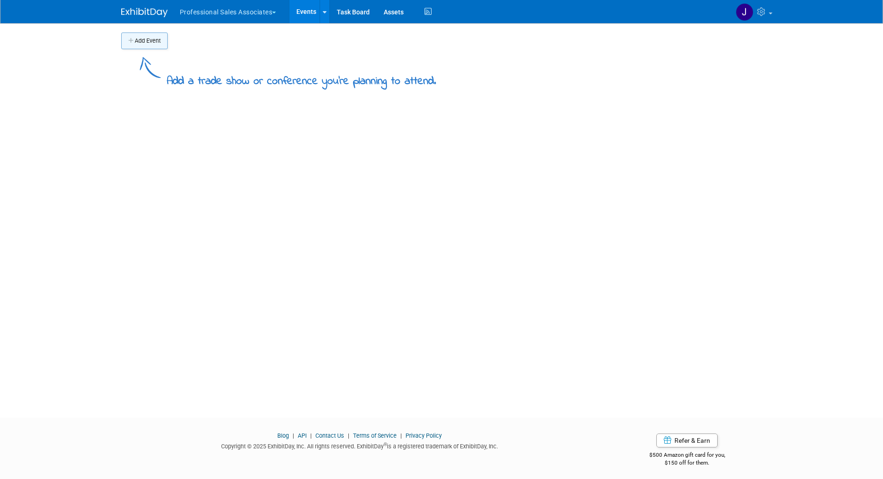
click at [160, 45] on button "Add Event" at bounding box center [144, 41] width 46 height 17
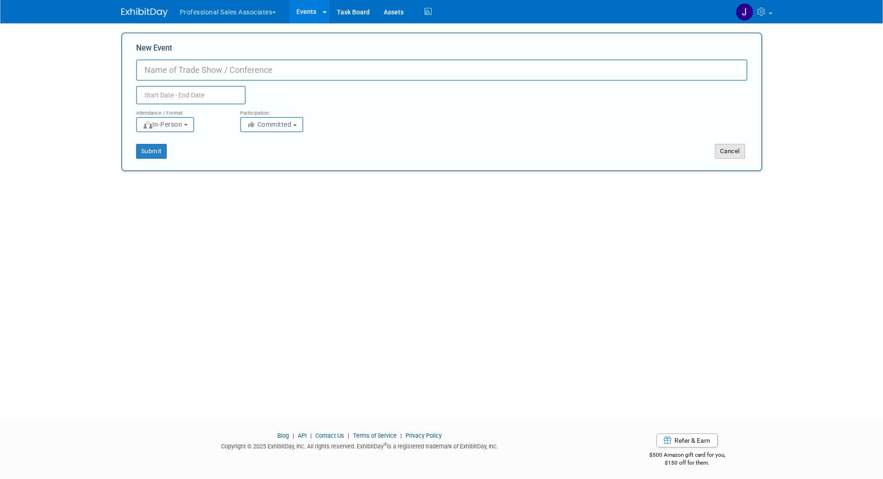
click at [738, 155] on button "Cancel" at bounding box center [730, 151] width 30 height 15
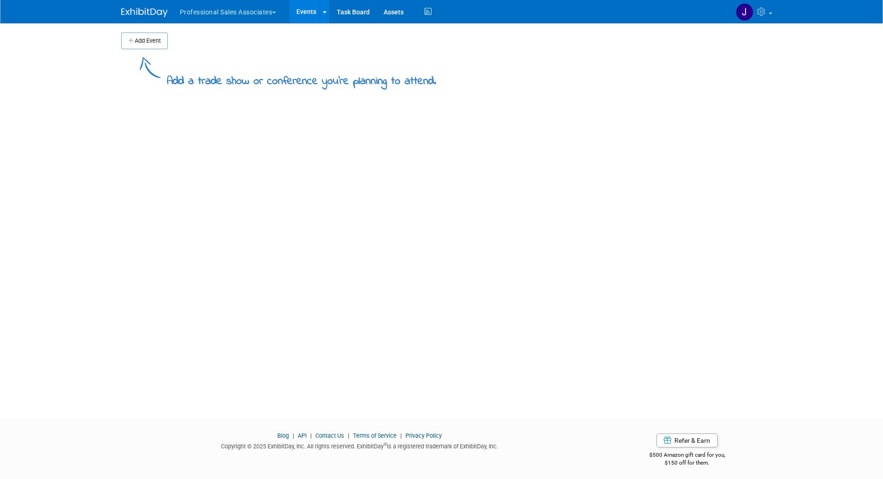
click at [414, 46] on td at bounding box center [449, 41] width 563 height 17
click at [216, 14] on button "Professional Sales Associates" at bounding box center [233, 10] width 109 height 20
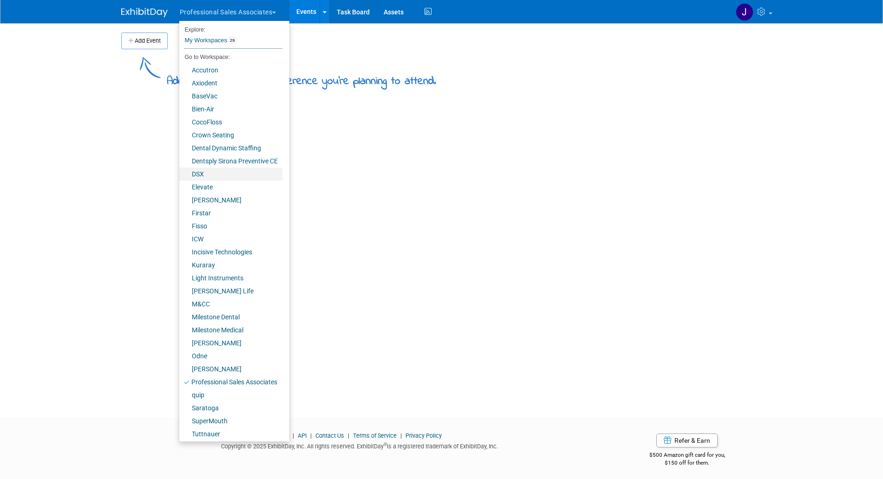
click at [222, 170] on link "DSX" at bounding box center [230, 174] width 103 height 13
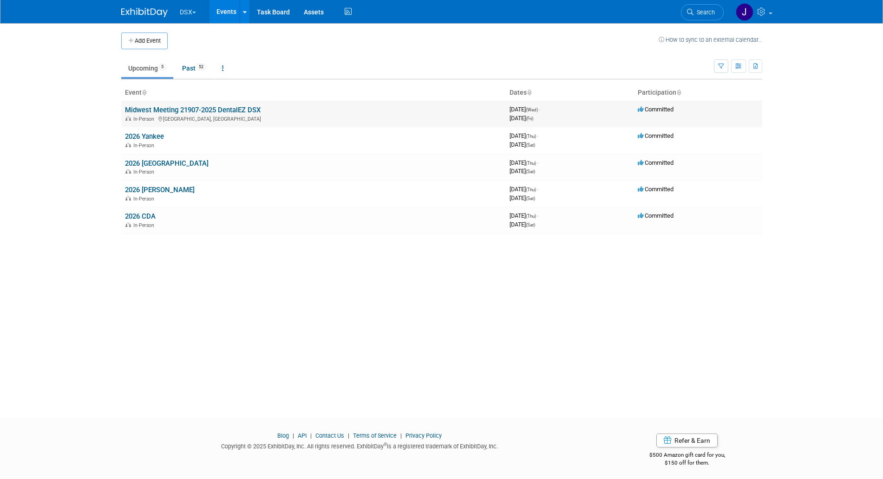
click at [158, 109] on link "Midwest Meeting 21907-2025 DentalEZ DSX" at bounding box center [193, 110] width 136 height 8
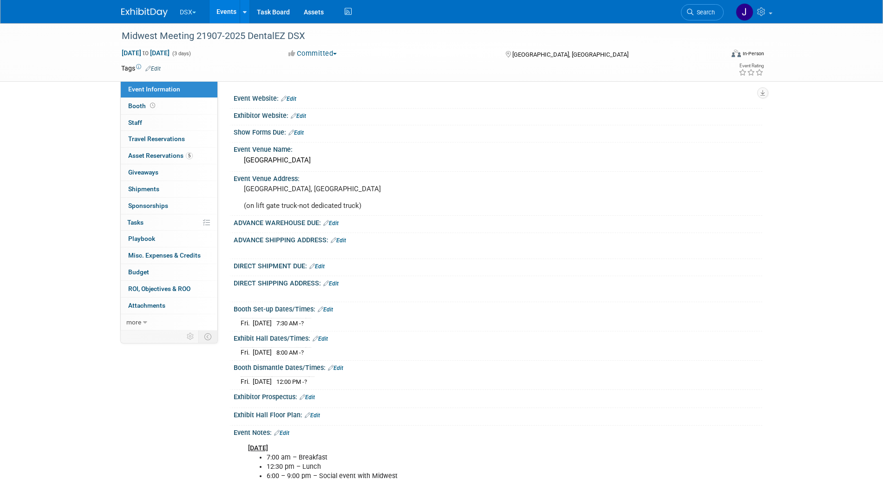
click at [320, 270] on link "Edit" at bounding box center [316, 266] width 15 height 7
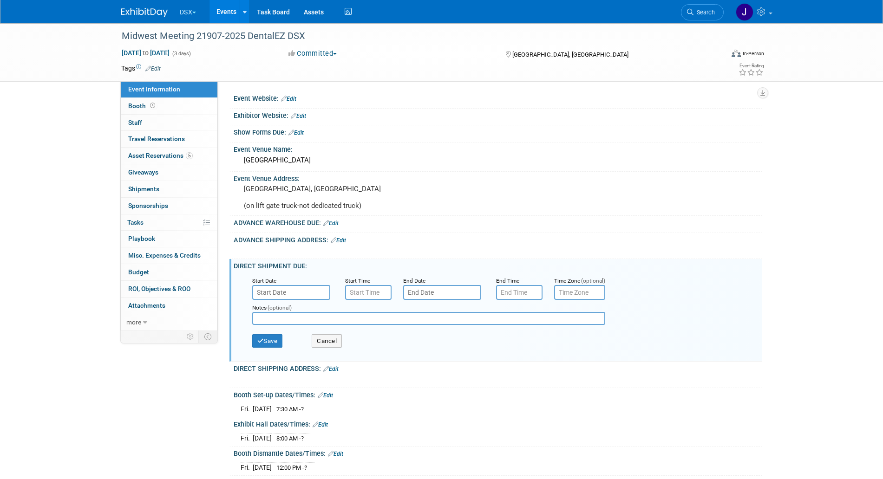
click at [560, 414] on div "[DATE] 7:30 AM - ?" at bounding box center [498, 408] width 515 height 13
click at [306, 300] on input "text" at bounding box center [291, 292] width 78 height 15
click at [363, 271] on div "DIRECT SHIPMENT DUE: Edit" at bounding box center [498, 265] width 529 height 12
click at [322, 348] on button "Cancel" at bounding box center [327, 341] width 30 height 14
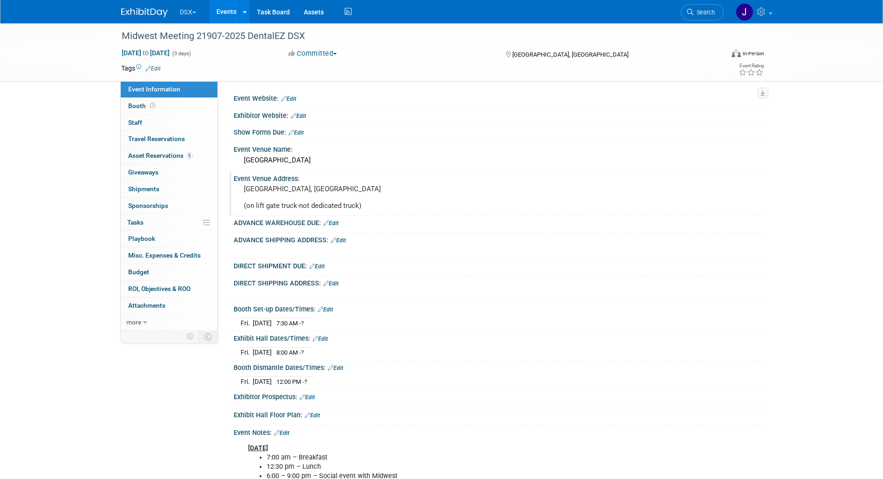
click at [242, 183] on div "[GEOGRAPHIC_DATA], [GEOGRAPHIC_DATA] (on lift gate truck-not dedicated truck)" at bounding box center [344, 198] width 206 height 30
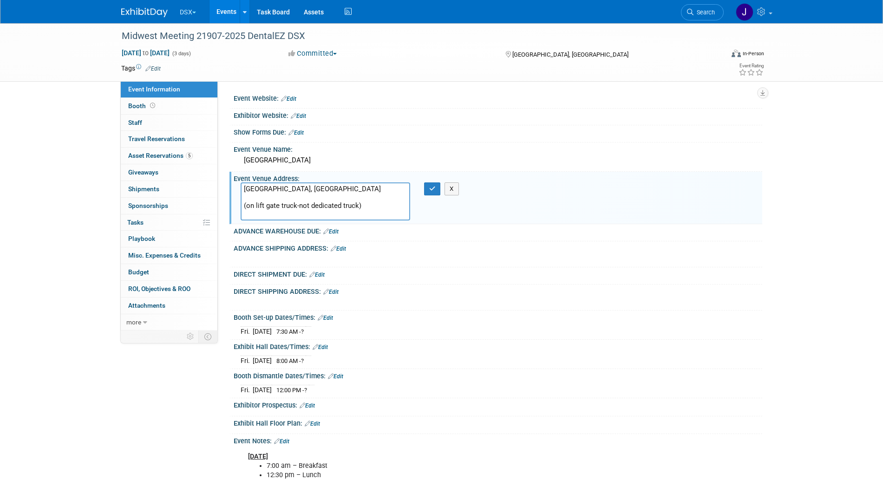
drag, startPoint x: 247, startPoint y: 188, endPoint x: 315, endPoint y: 197, distance: 69.4
click at [315, 197] on textarea "[GEOGRAPHIC_DATA], [GEOGRAPHIC_DATA] (on lift gate truck-not dedicated truck)" at bounding box center [326, 202] width 170 height 38
